Goal: Task Accomplishment & Management: Manage account settings

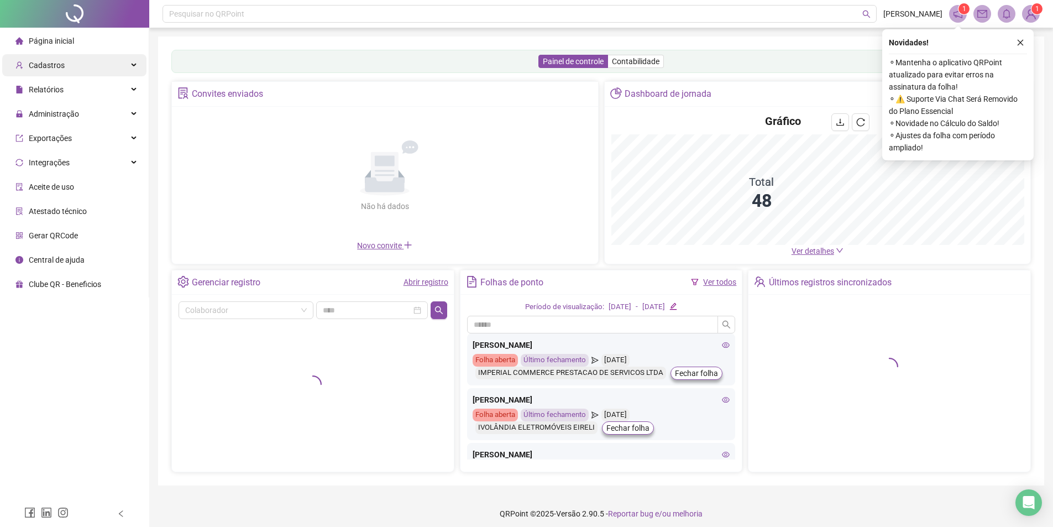
click at [124, 65] on div "Cadastros" at bounding box center [74, 65] width 144 height 22
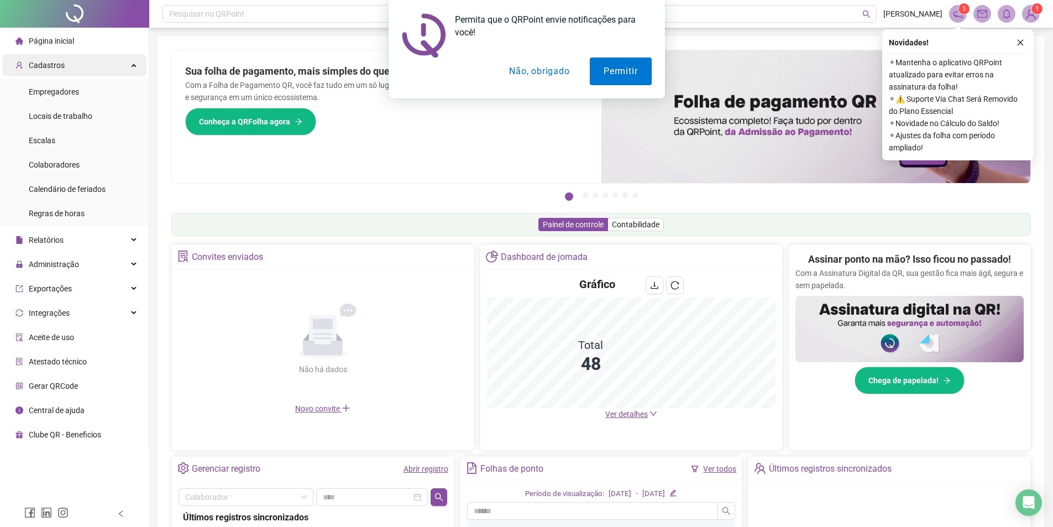
click at [74, 163] on span "Colaboradores" at bounding box center [54, 164] width 51 height 9
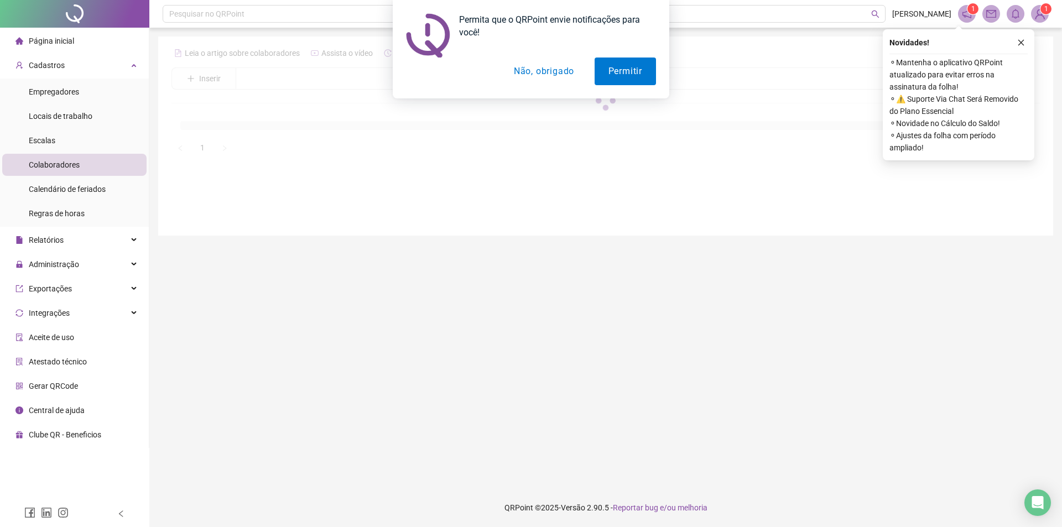
click at [540, 70] on button "Não, obrigado" at bounding box center [544, 72] width 88 height 28
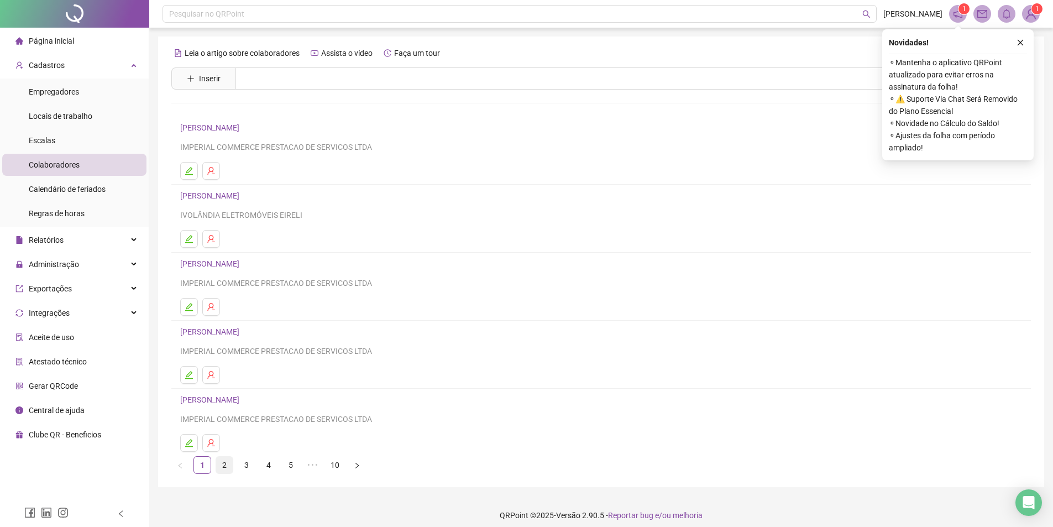
click at [221, 464] on link "2" at bounding box center [224, 465] width 17 height 17
click at [244, 469] on link "3" at bounding box center [246, 465] width 17 height 17
click at [270, 472] on link "4" at bounding box center [268, 465] width 17 height 17
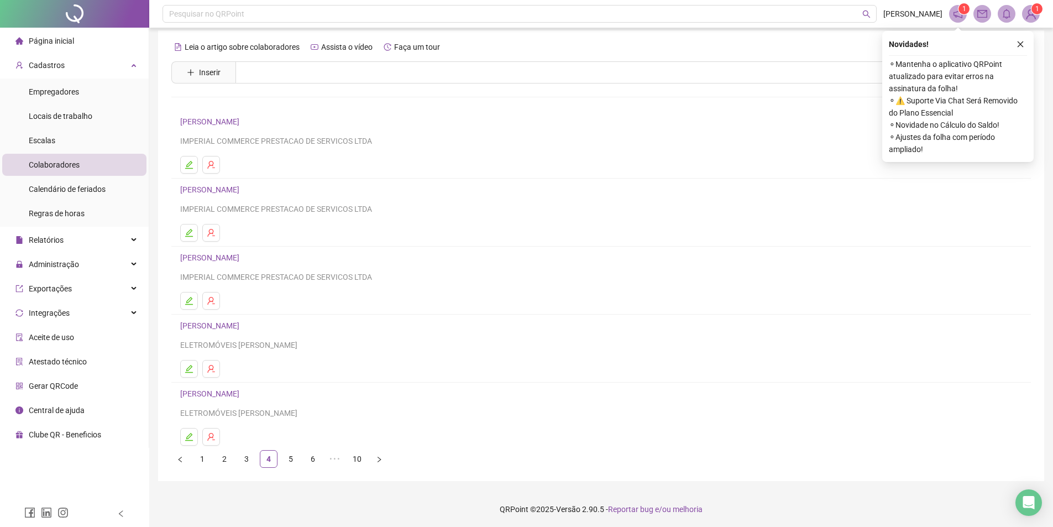
scroll to position [8, 0]
click at [296, 456] on link "5" at bounding box center [291, 457] width 17 height 17
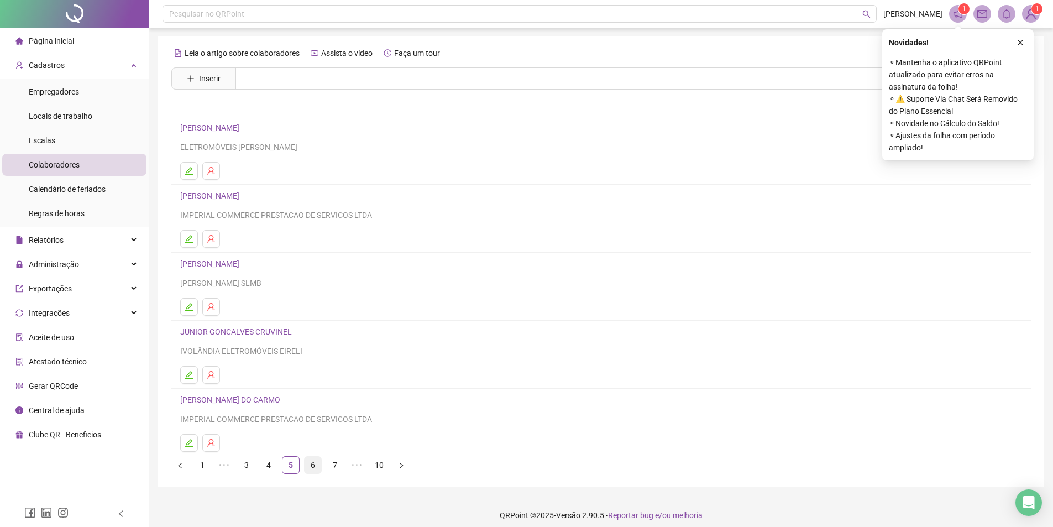
click at [311, 466] on link "6" at bounding box center [313, 465] width 17 height 17
click at [314, 463] on link "7" at bounding box center [313, 465] width 17 height 17
click at [318, 468] on link "8" at bounding box center [313, 465] width 17 height 17
click at [315, 466] on link "9" at bounding box center [313, 465] width 17 height 17
click at [193, 305] on icon "edit" at bounding box center [189, 306] width 9 height 9
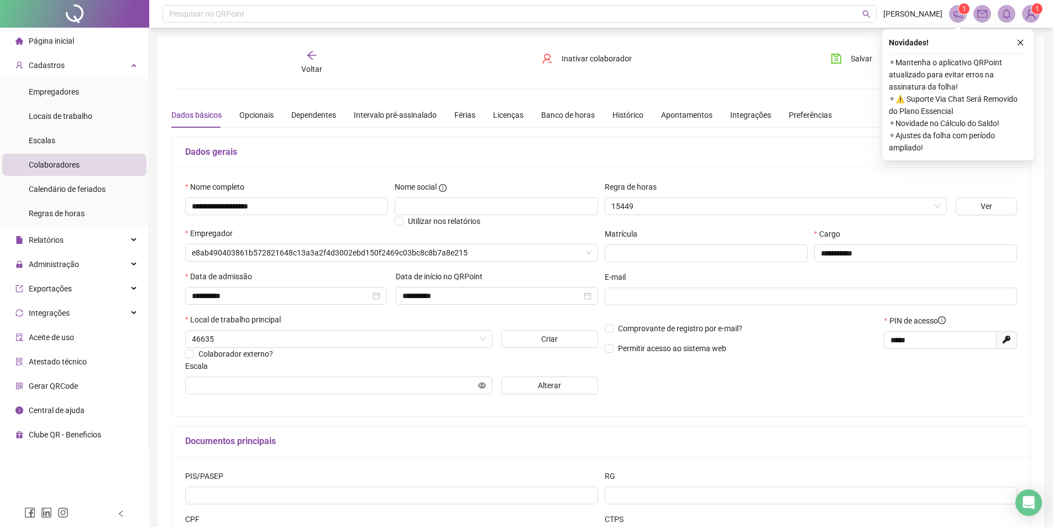
type input "**********"
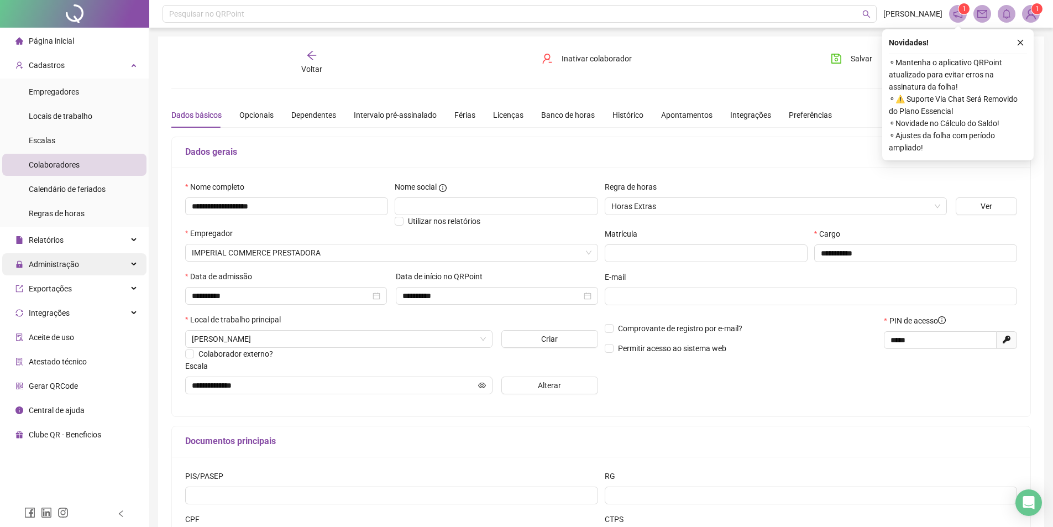
click at [124, 263] on div "Administração" at bounding box center [74, 264] width 144 height 22
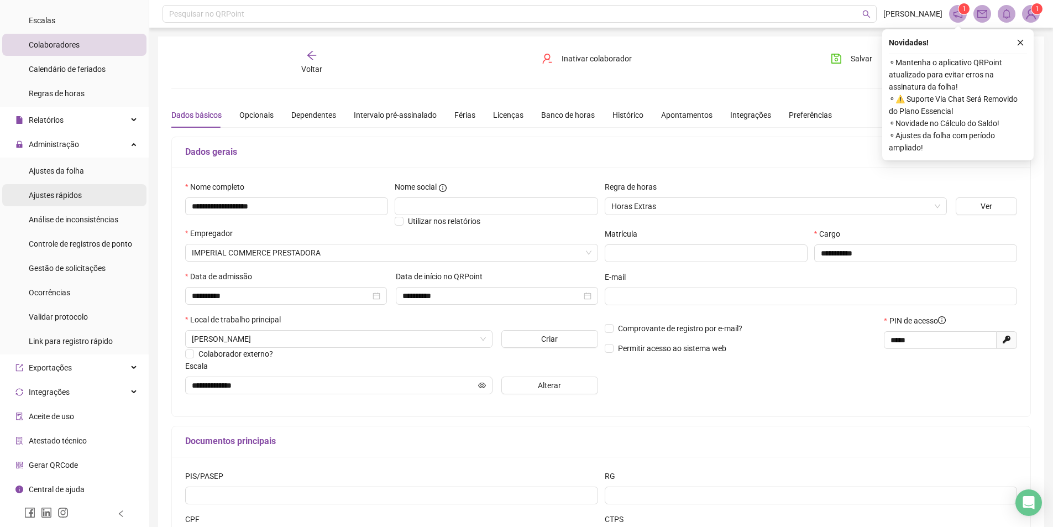
scroll to position [9, 0]
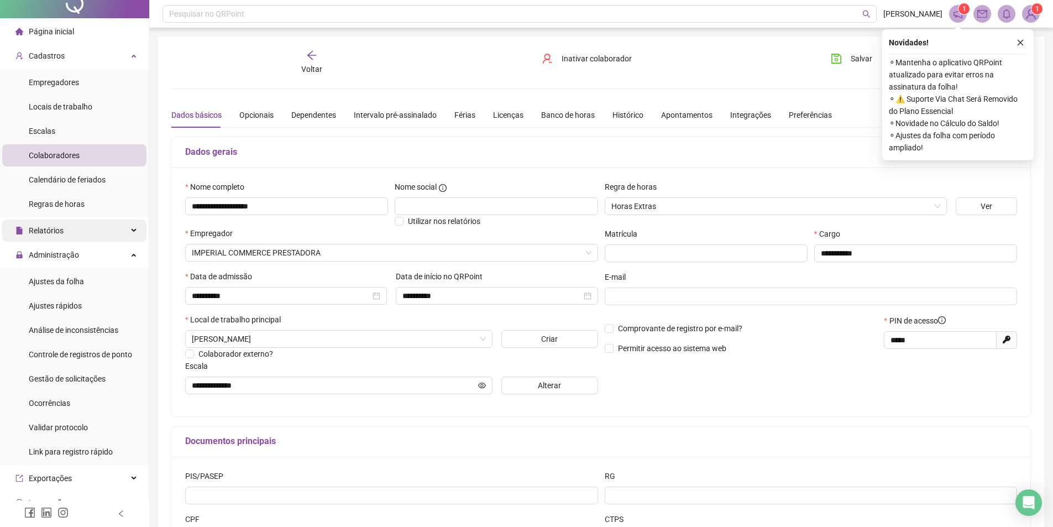
click at [122, 225] on div "Relatórios" at bounding box center [74, 231] width 144 height 22
click at [76, 305] on span "Folha de ponto" at bounding box center [54, 305] width 51 height 9
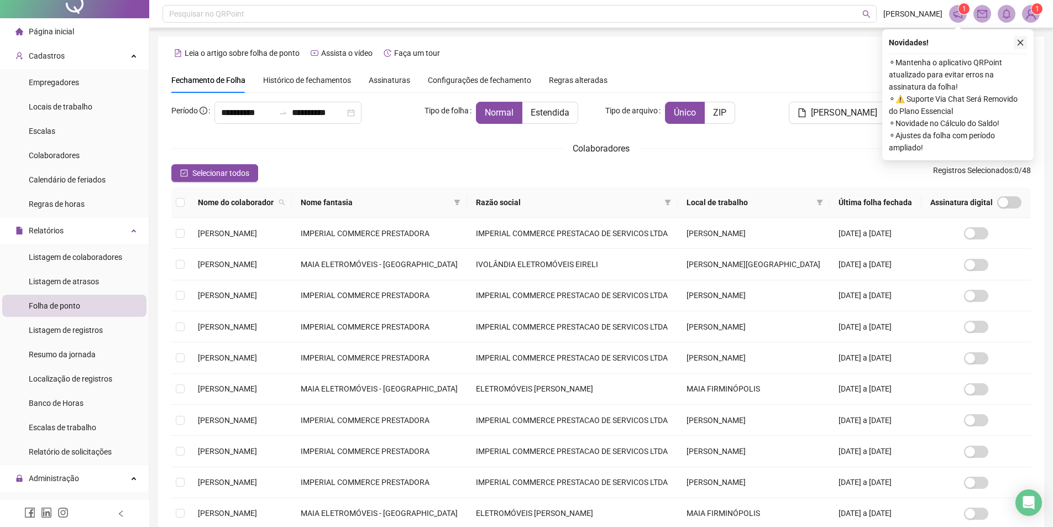
click at [1022, 42] on icon "close" at bounding box center [1021, 43] width 8 height 8
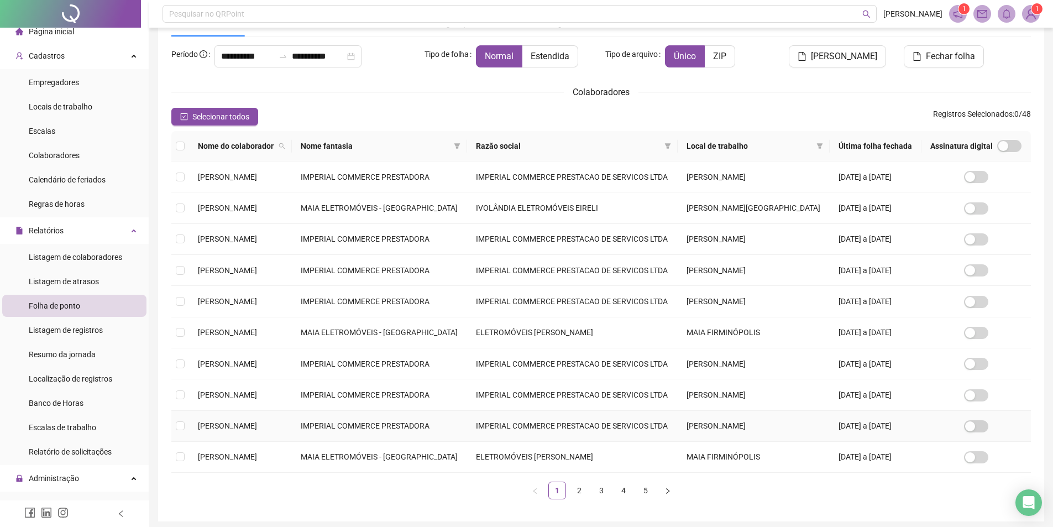
scroll to position [100, 0]
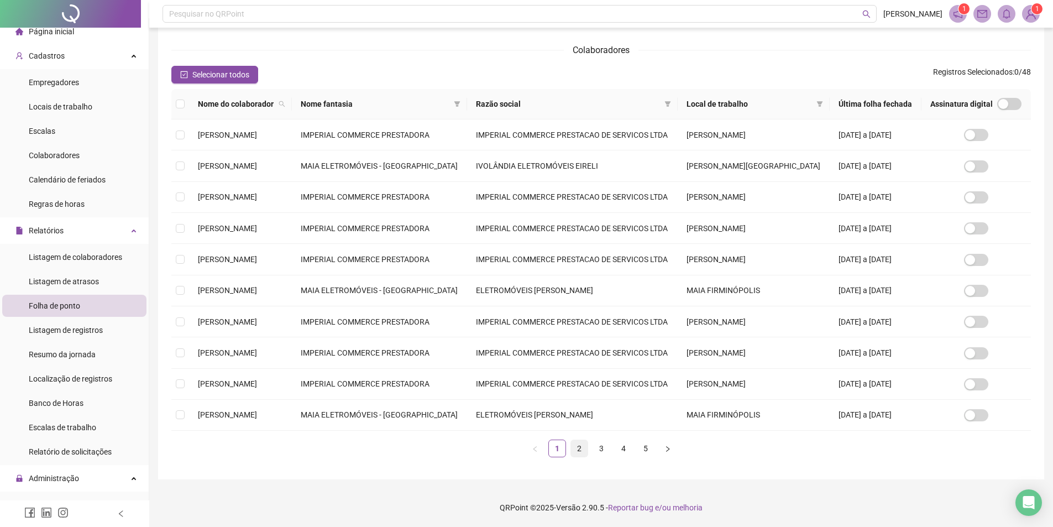
click at [577, 451] on link "2" at bounding box center [579, 448] width 17 height 17
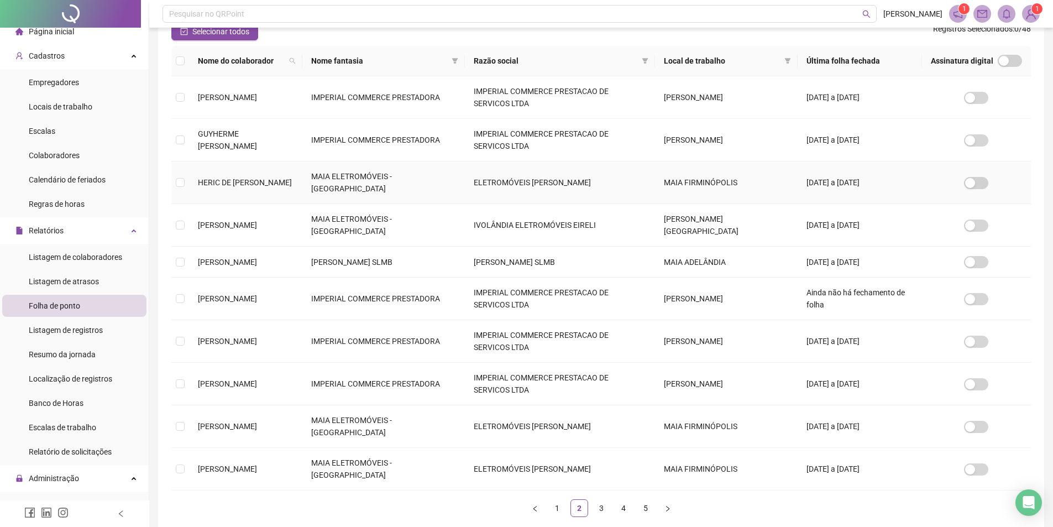
scroll to position [202, 0]
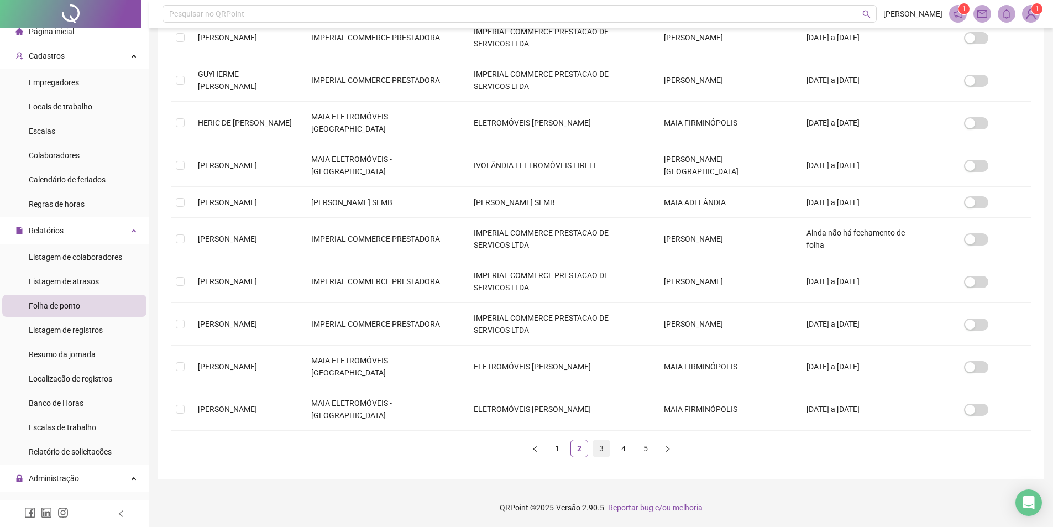
click at [600, 450] on link "3" at bounding box center [601, 448] width 17 height 17
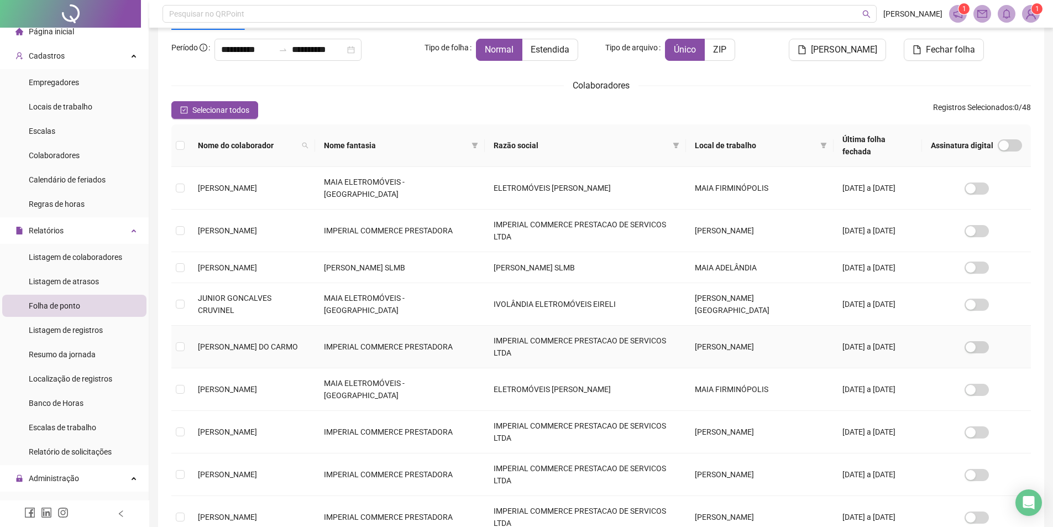
scroll to position [100, 0]
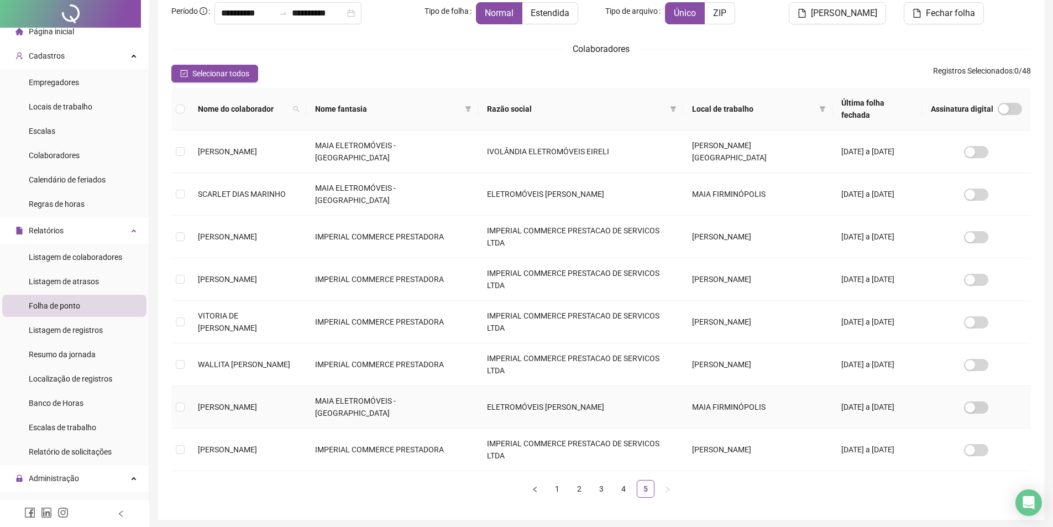
scroll to position [0, 0]
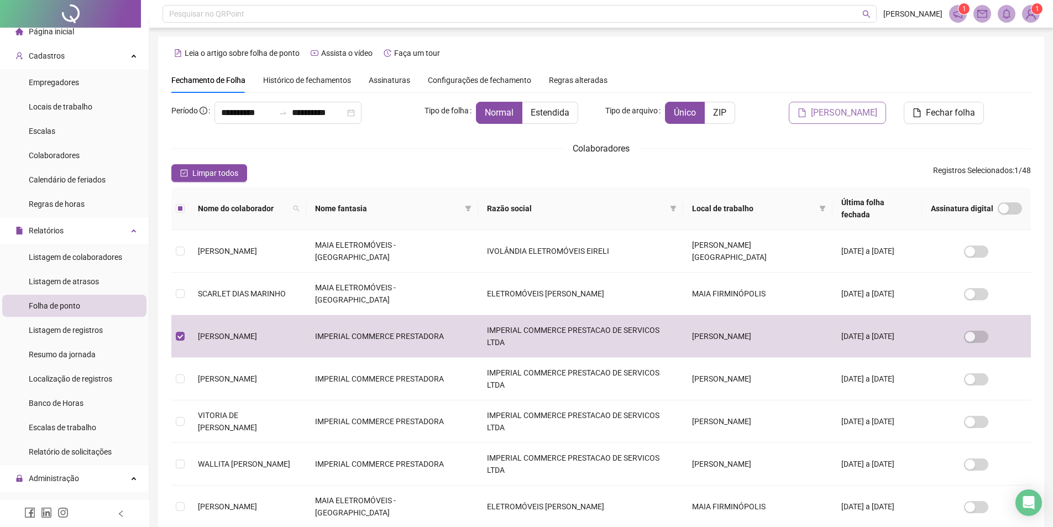
click at [853, 121] on button "[PERSON_NAME]" at bounding box center [837, 113] width 97 height 22
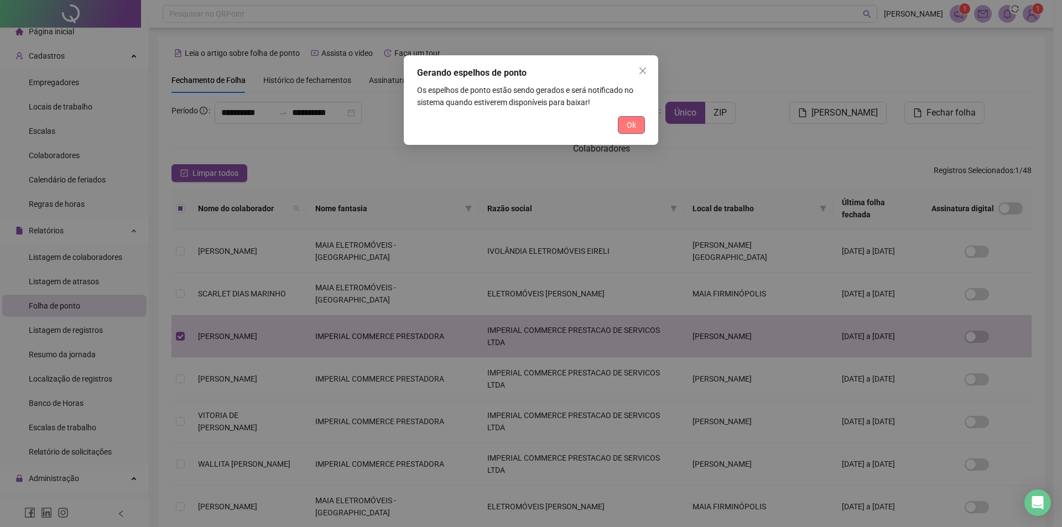
click at [628, 126] on span "Ok" at bounding box center [631, 125] width 9 height 12
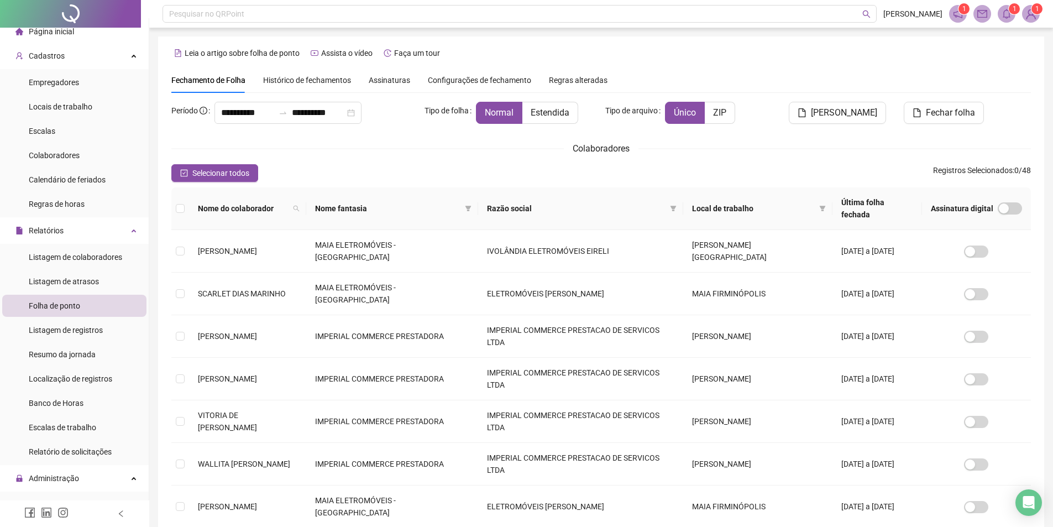
click at [925, 100] on div "**********" at bounding box center [601, 336] width 860 height 539
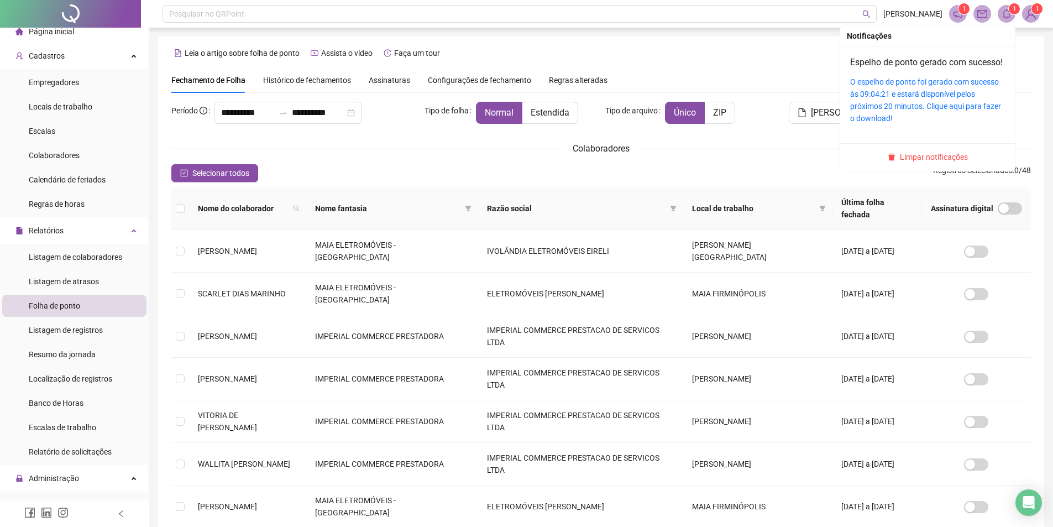
click at [1005, 7] on span at bounding box center [1007, 14] width 18 height 18
click at [944, 101] on div "O espelho de ponto foi gerado com sucesso às 09:04:21 e estará disponível pelos…" at bounding box center [927, 100] width 155 height 49
click at [892, 105] on link "O espelho de ponto foi gerado com sucesso às 09:04:21 e estará disponível pelos…" at bounding box center [925, 99] width 151 height 45
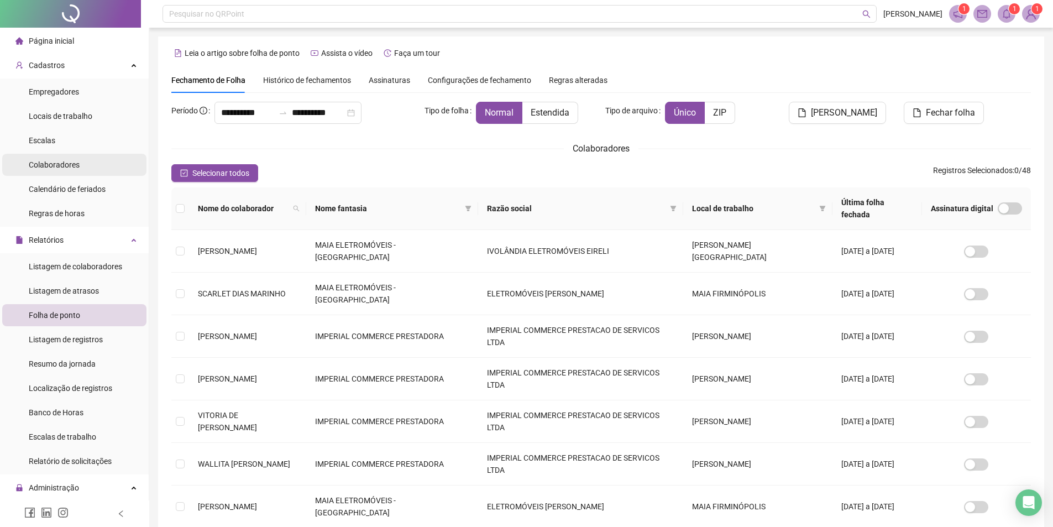
click at [73, 169] on span "Colaboradores" at bounding box center [54, 164] width 51 height 9
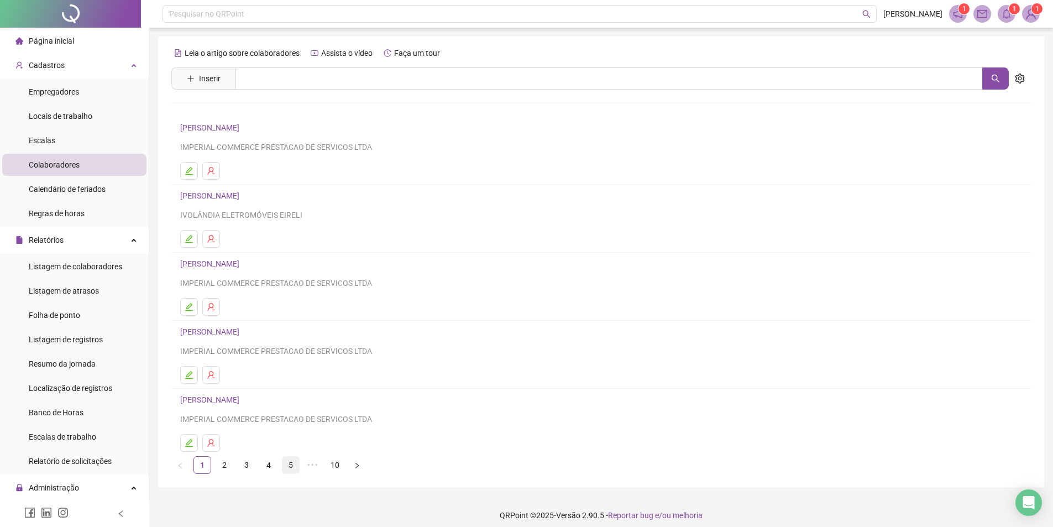
click at [295, 464] on link "5" at bounding box center [291, 465] width 17 height 17
click at [336, 468] on link "7" at bounding box center [335, 465] width 17 height 17
click at [359, 468] on link "10" at bounding box center [357, 465] width 17 height 17
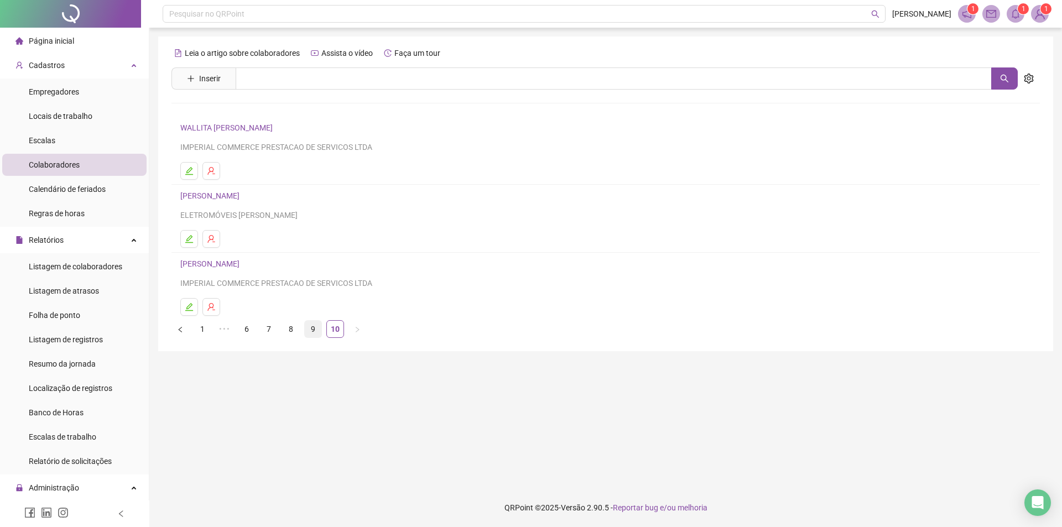
click at [310, 323] on link "9" at bounding box center [313, 329] width 17 height 17
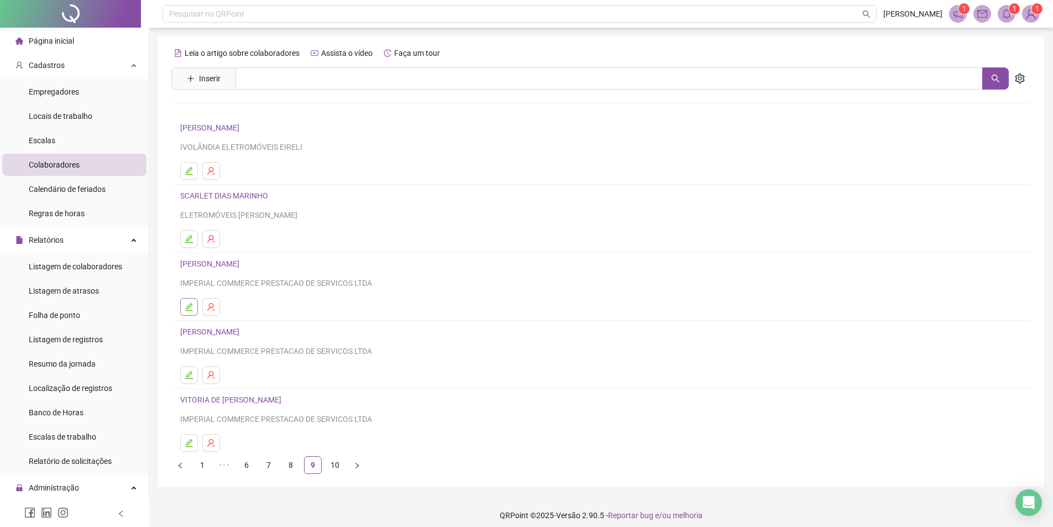
click at [187, 311] on icon "edit" at bounding box center [189, 307] width 8 height 8
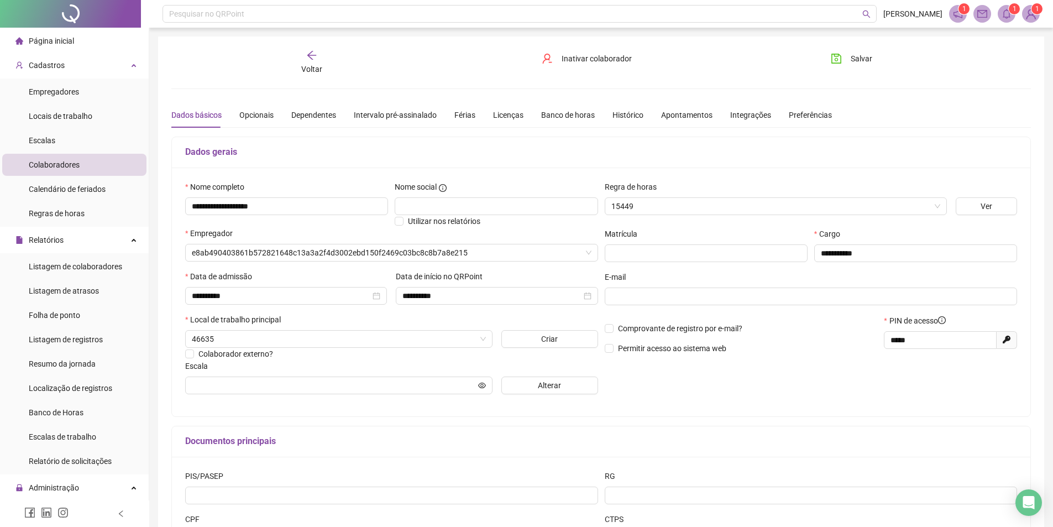
type input "**********"
click at [584, 294] on icon "close-circle" at bounding box center [588, 296] width 8 height 8
click at [584, 294] on div "**********" at bounding box center [497, 296] width 189 height 12
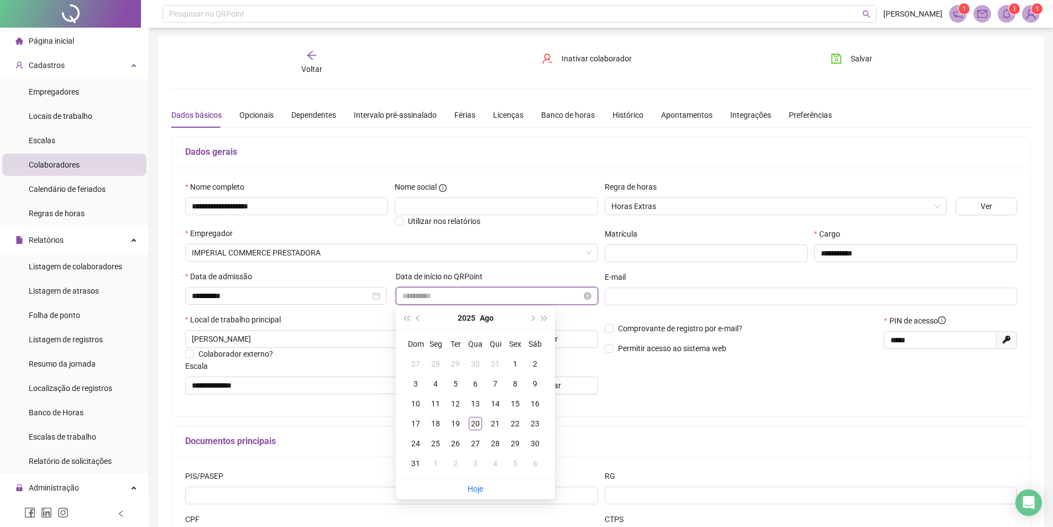
type input "**********"
click at [422, 321] on button "prev-year" at bounding box center [419, 318] width 12 height 22
type input "**********"
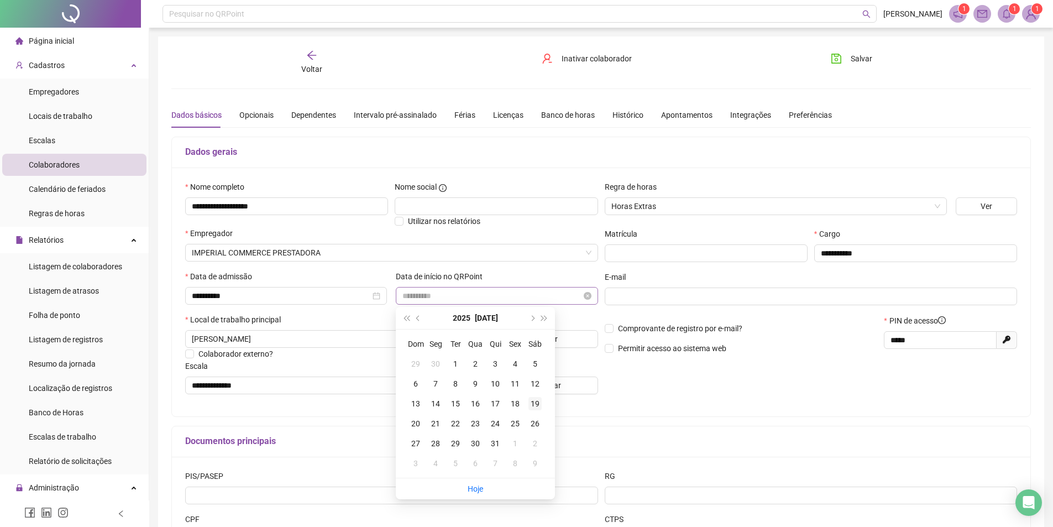
click at [540, 405] on div "19" at bounding box center [535, 403] width 13 height 13
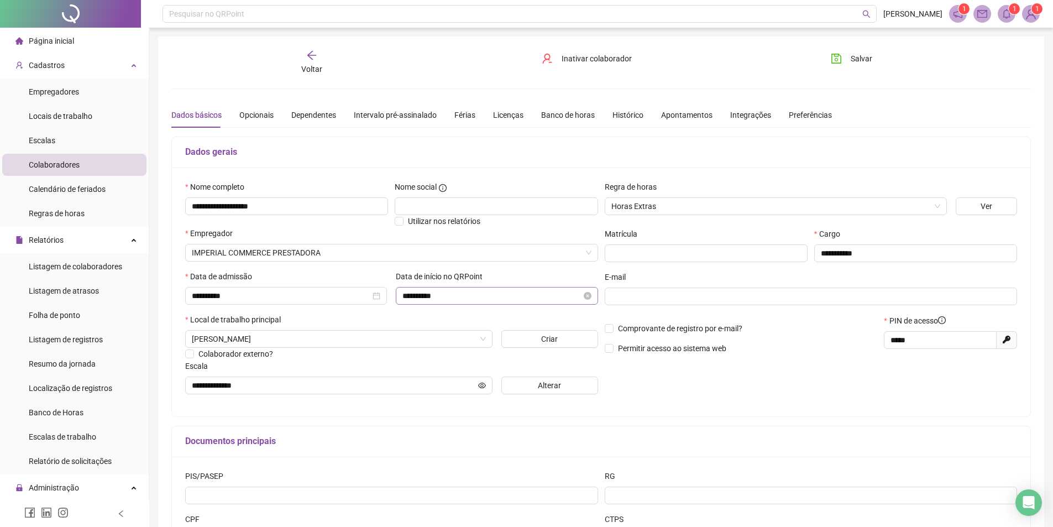
click at [682, 401] on div "**********" at bounding box center [812, 292] width 420 height 222
click at [538, 384] on span "Alterar" at bounding box center [549, 385] width 23 height 12
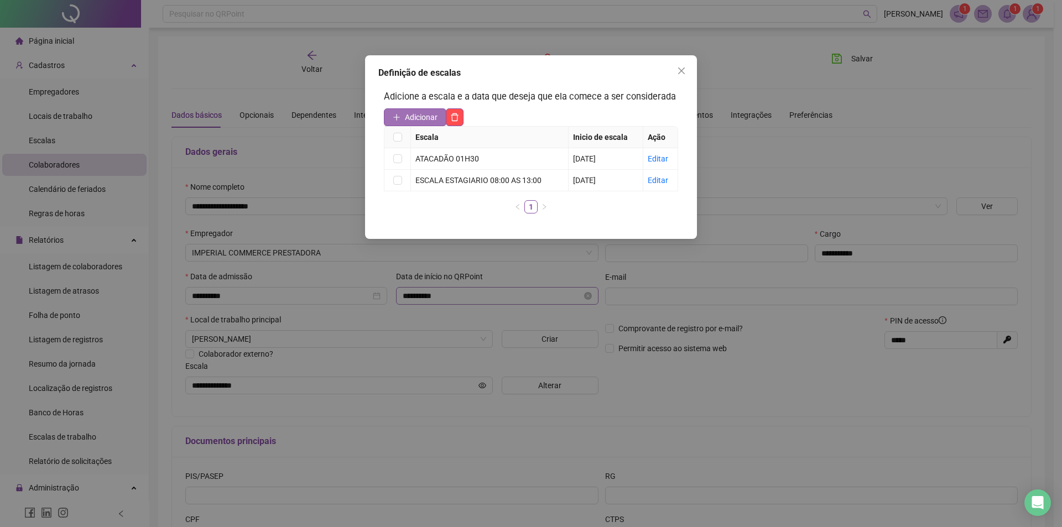
click at [414, 112] on span "Adicionar" at bounding box center [421, 117] width 33 height 12
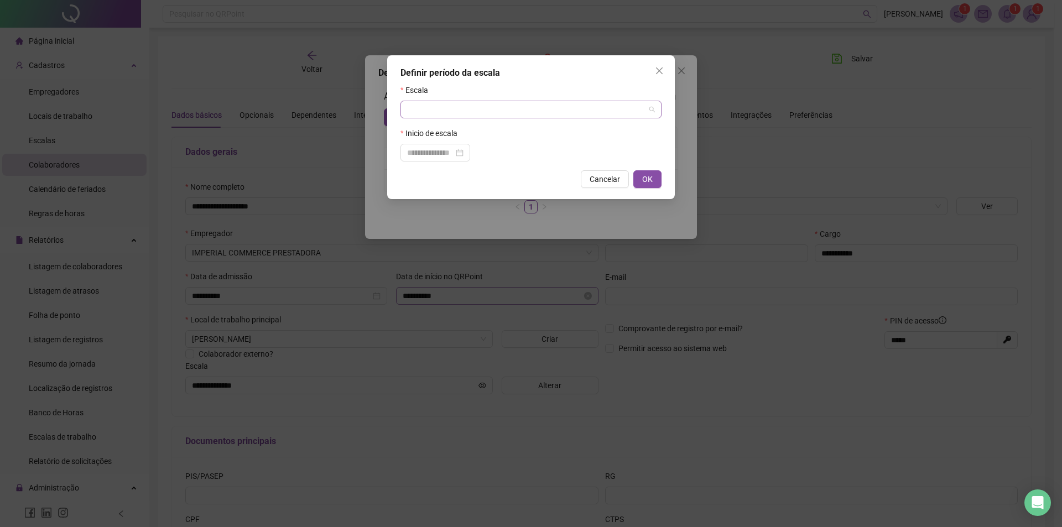
click at [536, 117] on input "search" at bounding box center [526, 109] width 238 height 17
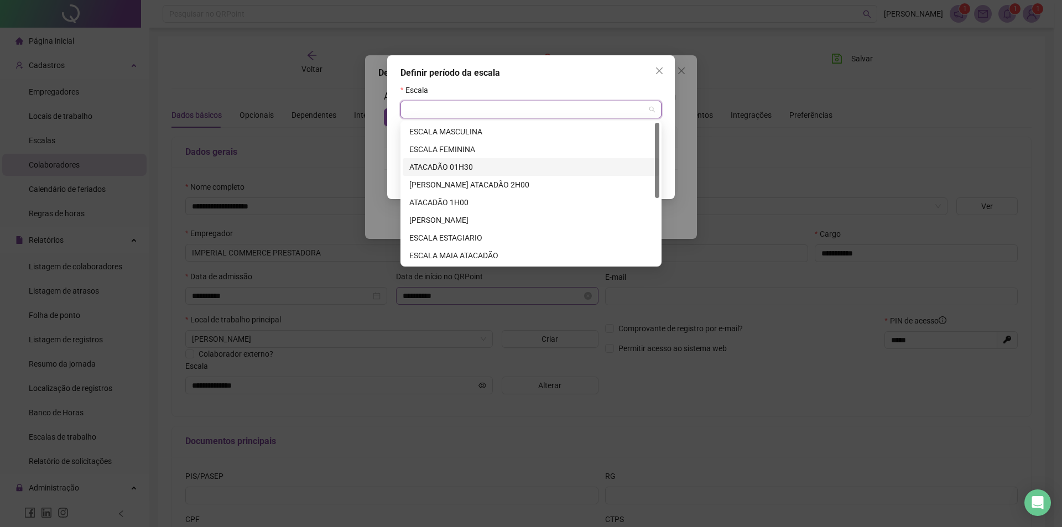
click at [446, 167] on div "ATACADÃO 01H30" at bounding box center [530, 167] width 243 height 12
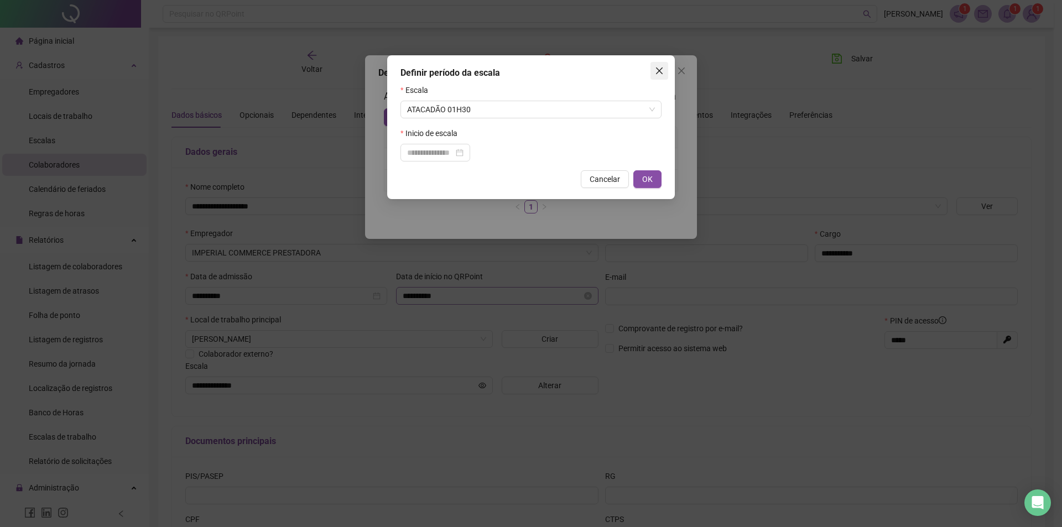
click at [659, 64] on button "Close" at bounding box center [659, 71] width 18 height 18
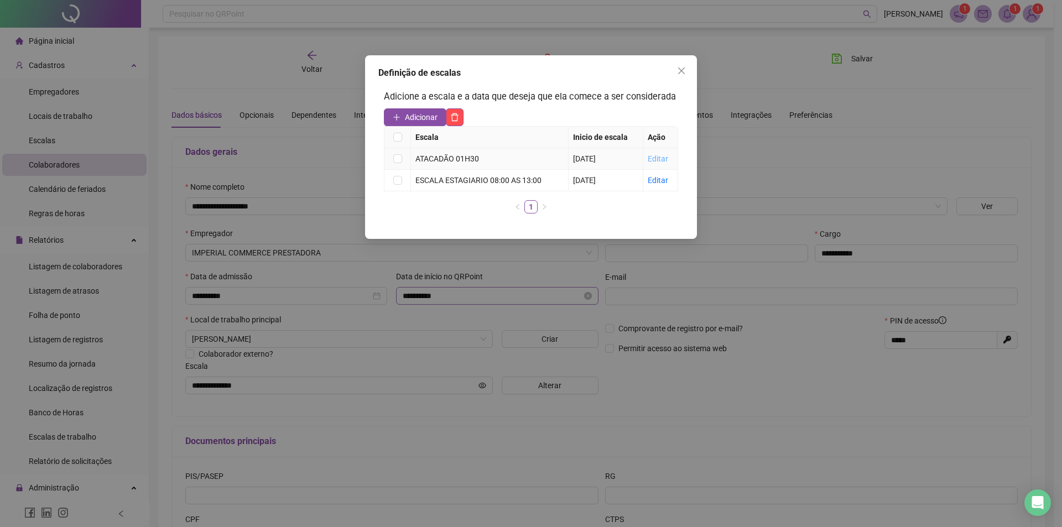
click at [655, 158] on link "Editar" at bounding box center [658, 158] width 20 height 9
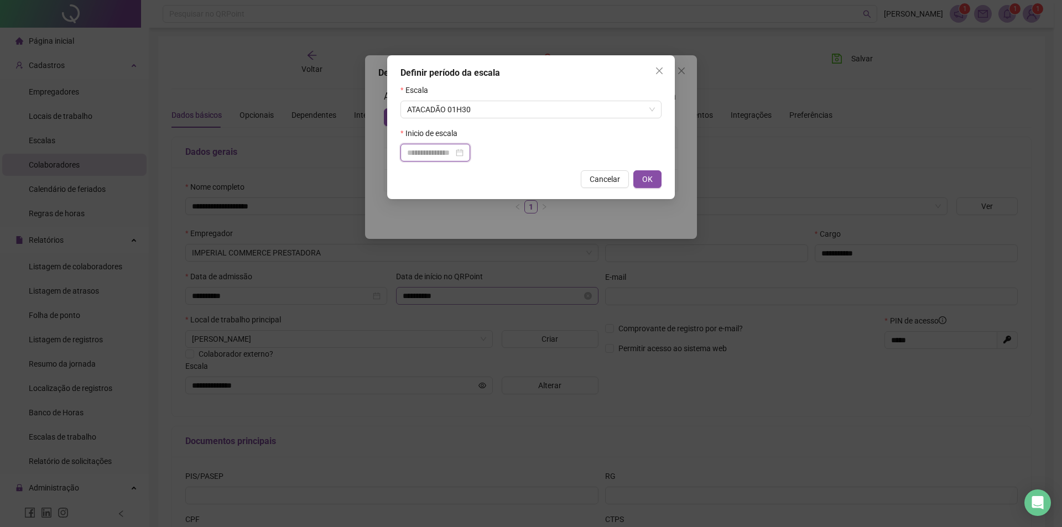
click at [453, 152] on input at bounding box center [430, 153] width 46 height 12
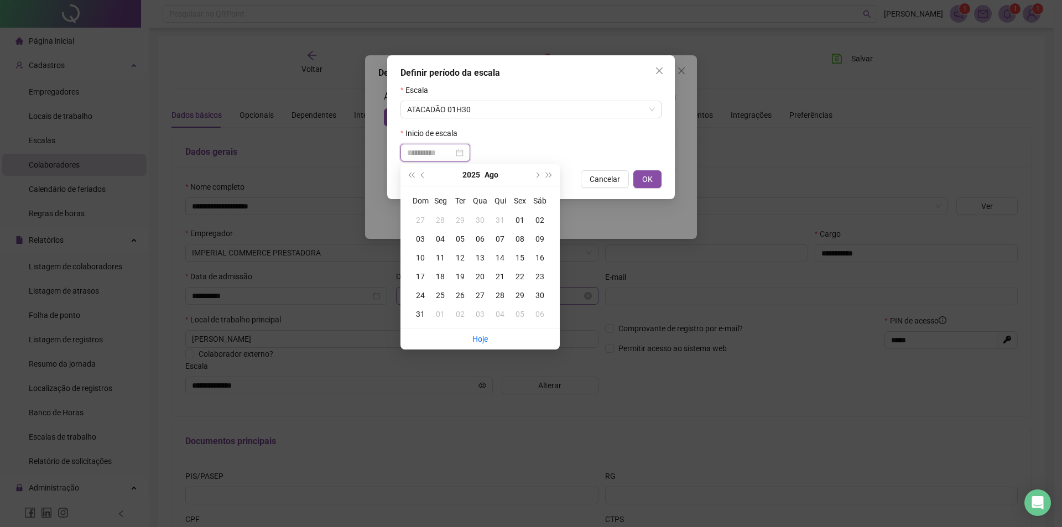
type input "**********"
click at [520, 220] on div "01" at bounding box center [520, 220] width 20 height 12
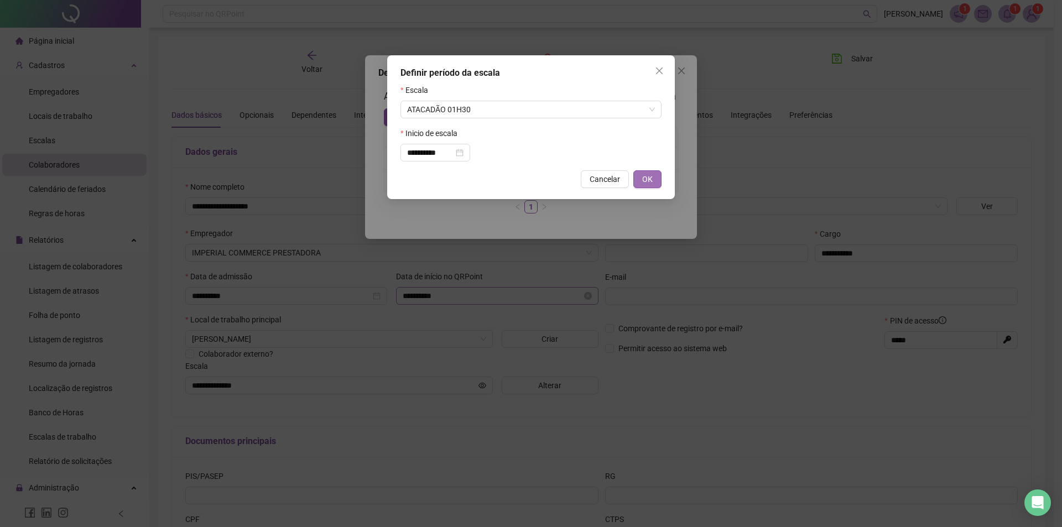
click at [644, 180] on span "OK" at bounding box center [647, 179] width 11 height 12
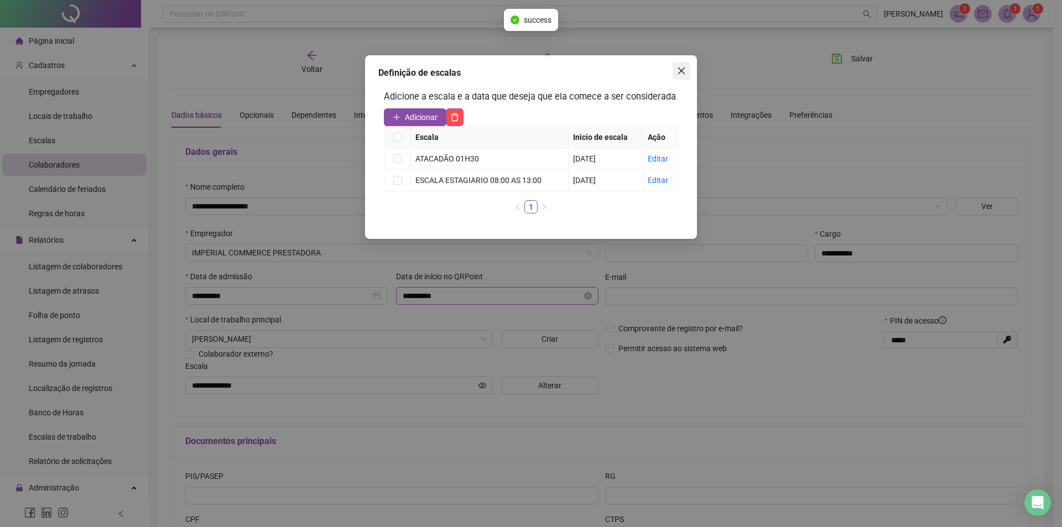
click at [682, 74] on icon "close" at bounding box center [681, 70] width 9 height 9
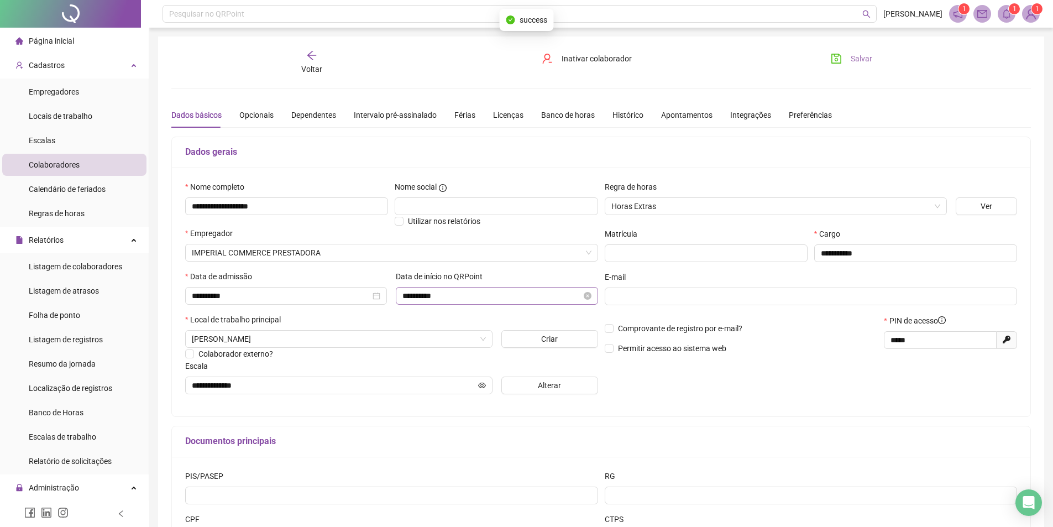
click at [850, 62] on button "Salvar" at bounding box center [852, 59] width 58 height 18
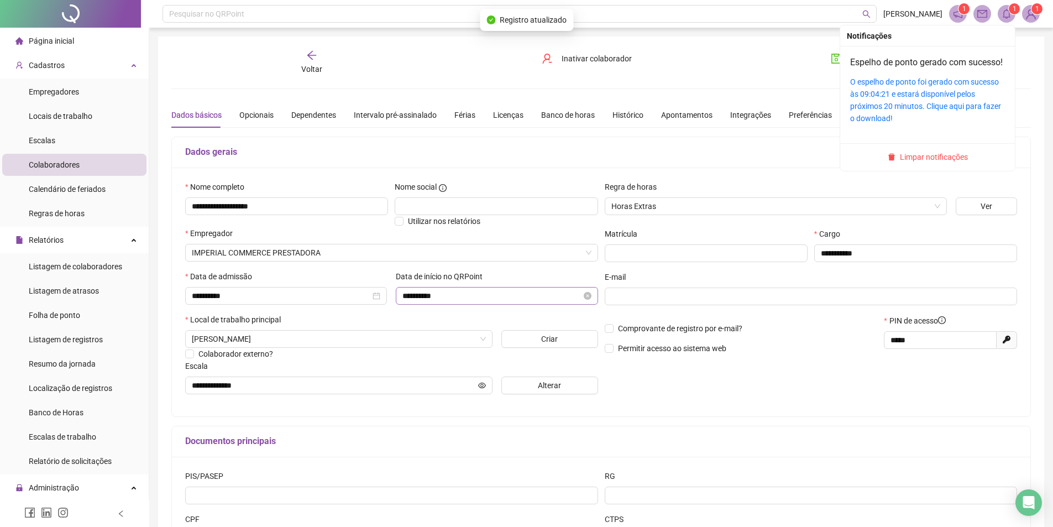
click at [933, 163] on span "Limpar notificações" at bounding box center [934, 157] width 68 height 12
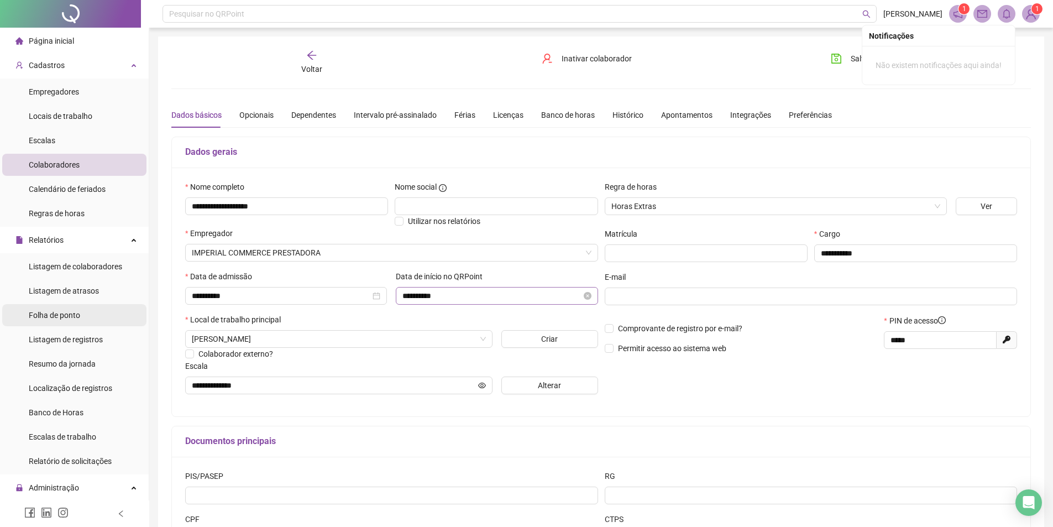
click at [75, 319] on span "Folha de ponto" at bounding box center [54, 315] width 51 height 9
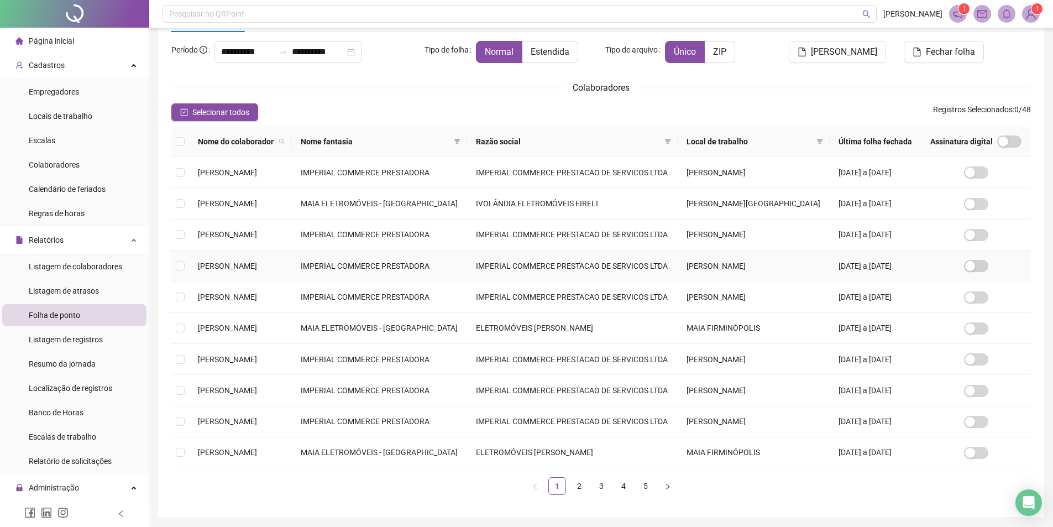
scroll to position [100, 0]
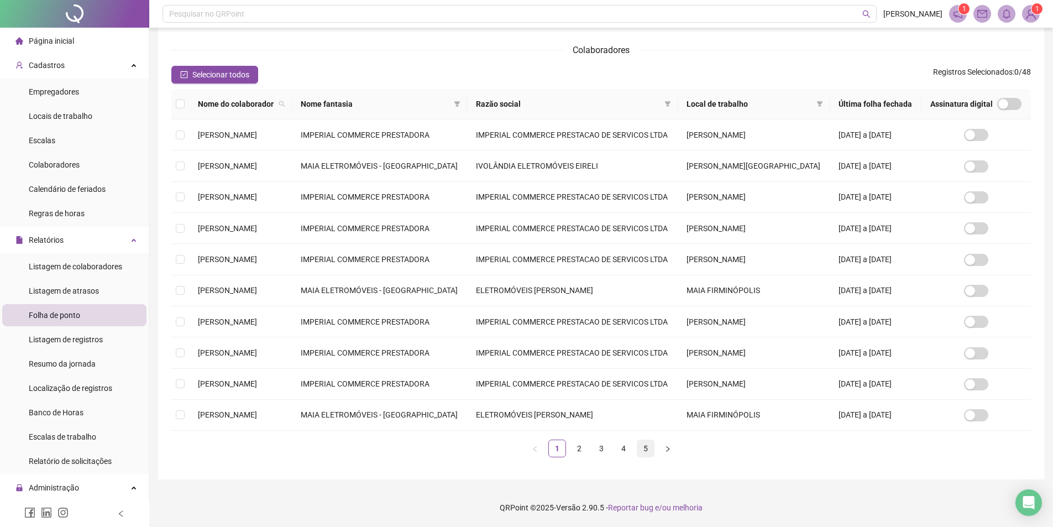
click at [646, 450] on link "5" at bounding box center [646, 448] width 17 height 17
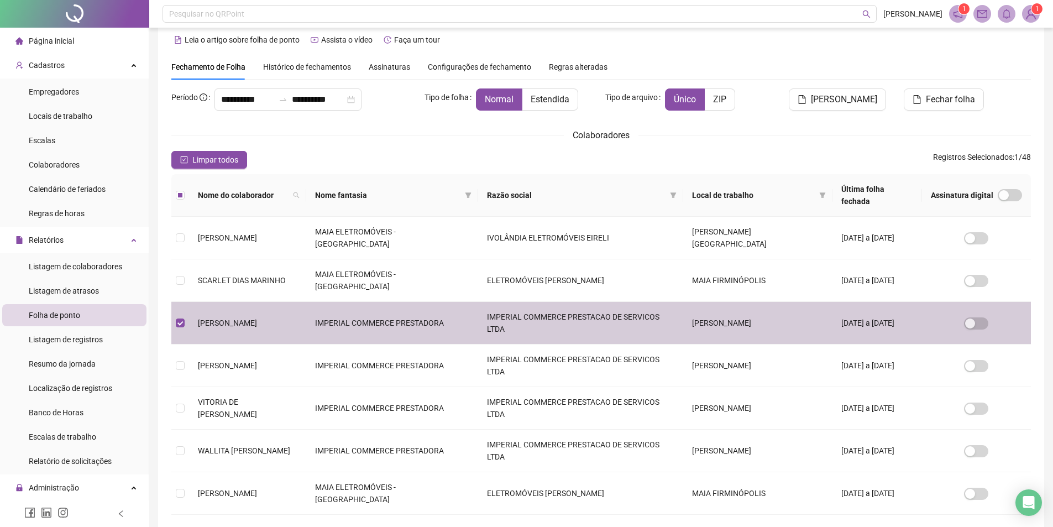
scroll to position [0, 0]
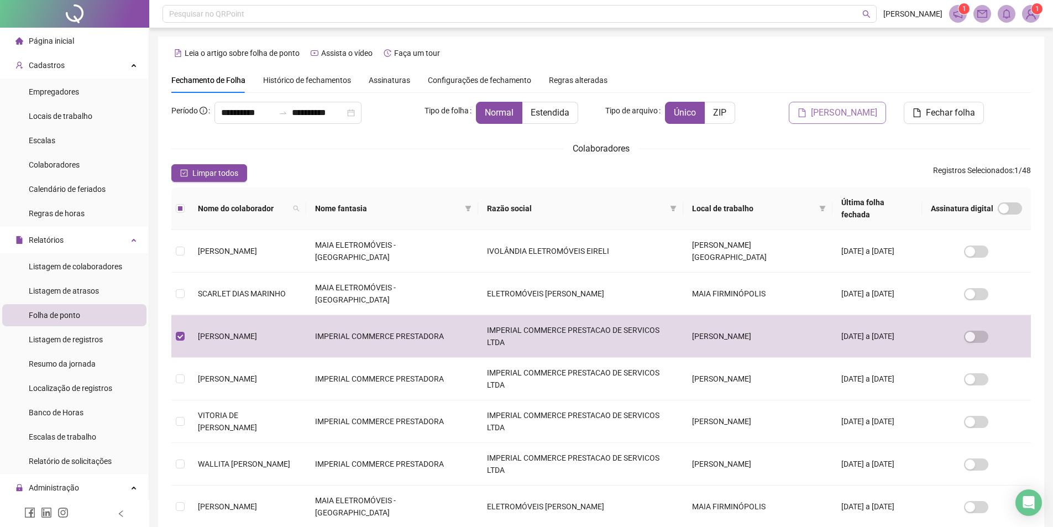
click at [840, 113] on span "[PERSON_NAME]" at bounding box center [844, 112] width 66 height 13
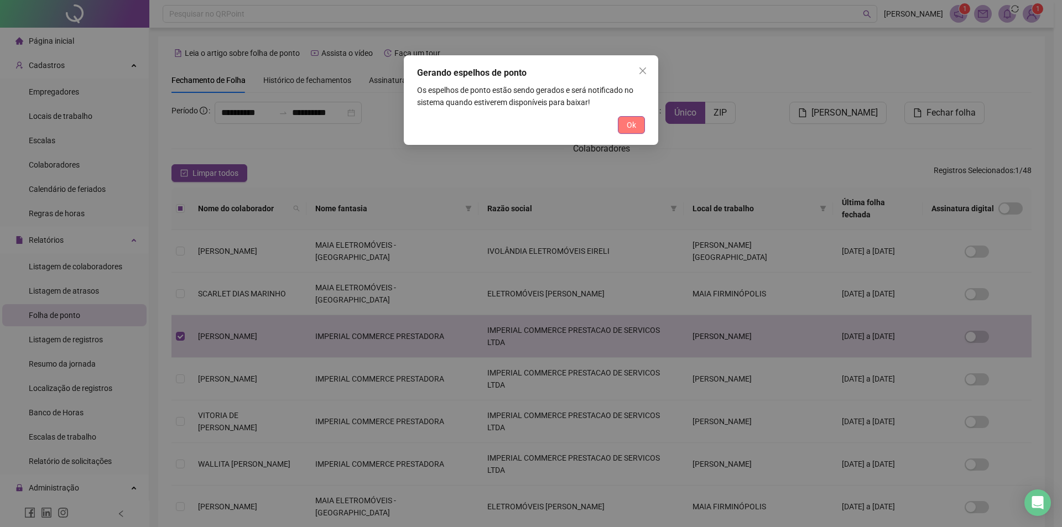
click at [638, 124] on button "Ok" at bounding box center [631, 125] width 27 height 18
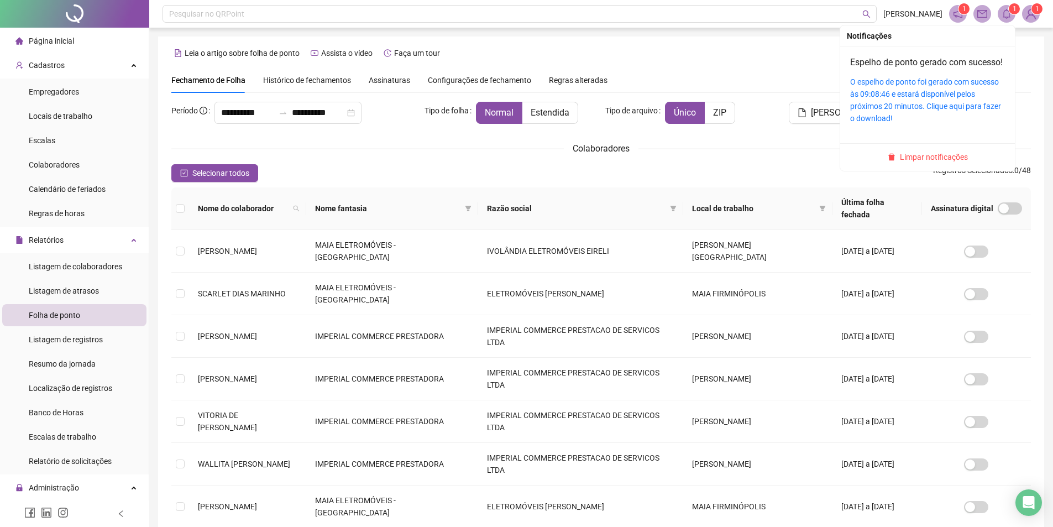
click at [1006, 10] on icon "bell" at bounding box center [1007, 14] width 8 height 10
click at [944, 104] on link "O espelho de ponto foi gerado com sucesso às 09:08:46 e estará disponível pelos…" at bounding box center [925, 99] width 151 height 45
